Goal: Information Seeking & Learning: Learn about a topic

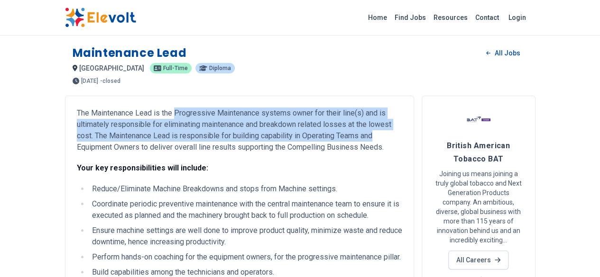
drag, startPoint x: 120, startPoint y: 112, endPoint x: 160, endPoint y: 135, distance: 45.9
click at [160, 135] on p "The Maintenance Lead is the Progressive Maintenance systems owner for their lin…" at bounding box center [239, 131] width 325 height 46
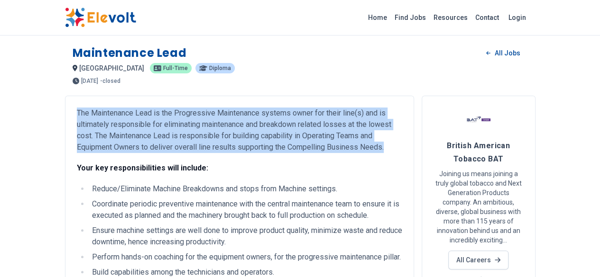
drag, startPoint x: 20, startPoint y: 111, endPoint x: 129, endPoint y: 151, distance: 116.7
click at [129, 151] on p "The Maintenance Lead is the Progressive Maintenance systems owner for their lin…" at bounding box center [239, 131] width 325 height 46
copy p "The Maintenance Lead is the Progressive Maintenance systems owner for their lin…"
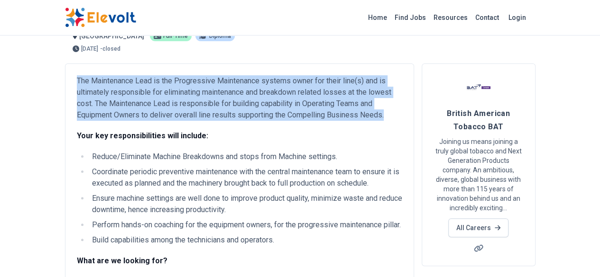
scroll to position [47, 0]
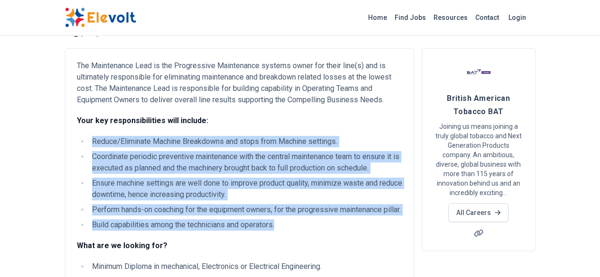
drag, startPoint x: 32, startPoint y: 135, endPoint x: 231, endPoint y: 229, distance: 219.7
click at [231, 229] on div "The Maintenance Lead is the Progressive Maintenance systems owner for their lin…" at bounding box center [239, 202] width 325 height 284
copy ul "Reduce/Eliminate Machine Breakdowns and stops from Machine settings. Coordinate…"
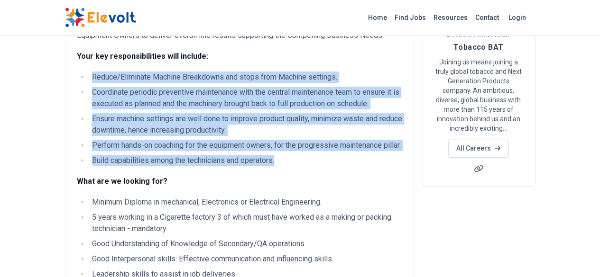
scroll to position [237, 0]
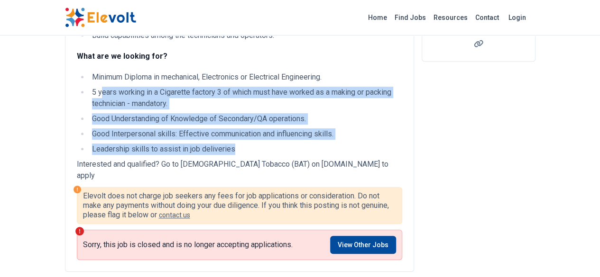
drag, startPoint x: 178, startPoint y: 135, endPoint x: 46, endPoint y: 88, distance: 139.9
click at [77, 88] on ul "Minimum Diploma in mechanical, Electronics or Electrical Engineering. 5 years w…" at bounding box center [239, 113] width 325 height 83
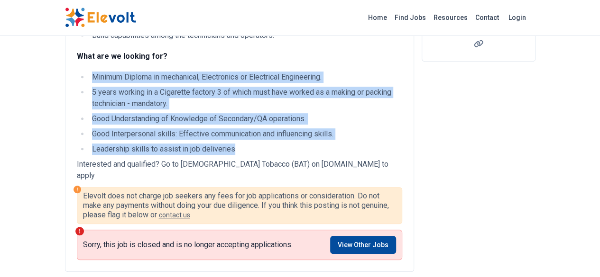
drag, startPoint x: 36, startPoint y: 75, endPoint x: 191, endPoint y: 132, distance: 164.7
click at [191, 132] on ul "Minimum Diploma in mechanical, Electronics or Electrical Engineering. 5 years w…" at bounding box center [239, 113] width 325 height 83
click at [77, 128] on ul "Minimum Diploma in mechanical, Electronics or Electrical Engineering. 5 years w…" at bounding box center [239, 113] width 325 height 83
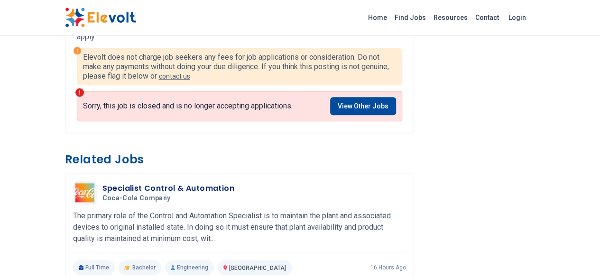
scroll to position [379, 0]
